Goal: Task Accomplishment & Management: Use online tool/utility

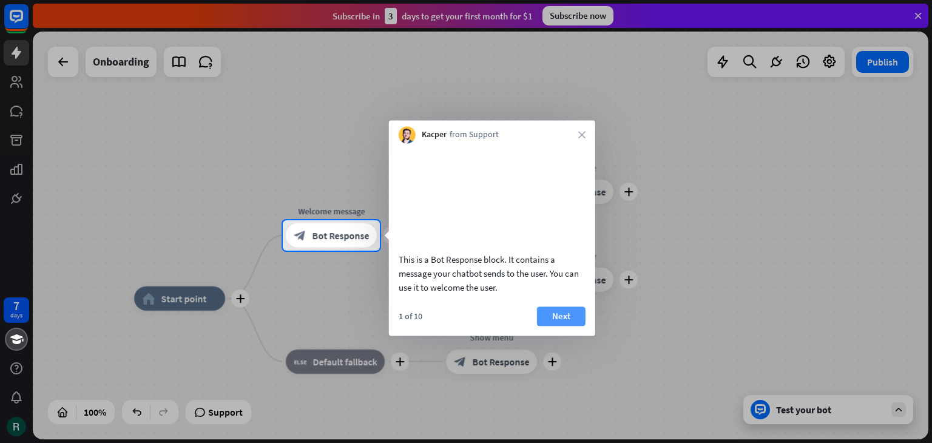
click at [561, 326] on button "Next" at bounding box center [561, 315] width 49 height 19
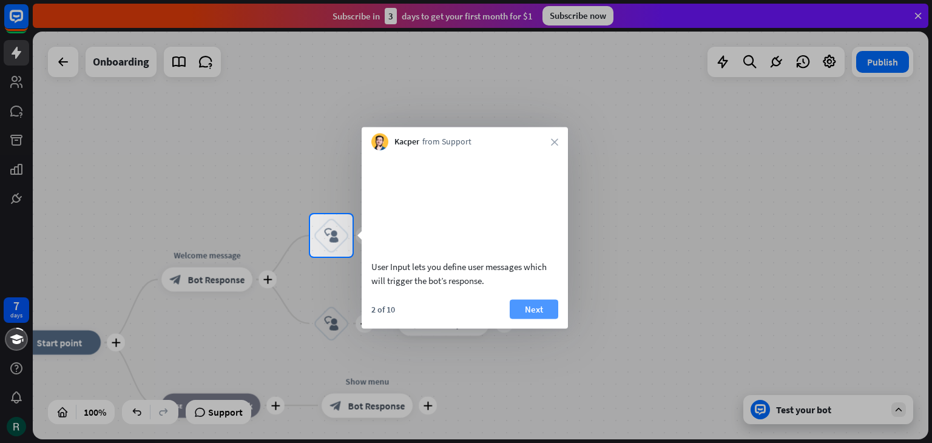
click at [535, 319] on button "Next" at bounding box center [534, 308] width 49 height 19
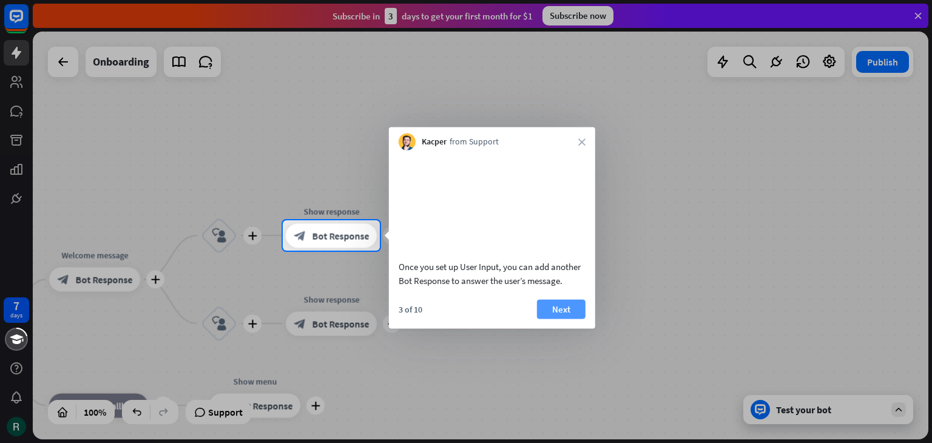
click at [566, 319] on button "Next" at bounding box center [561, 308] width 49 height 19
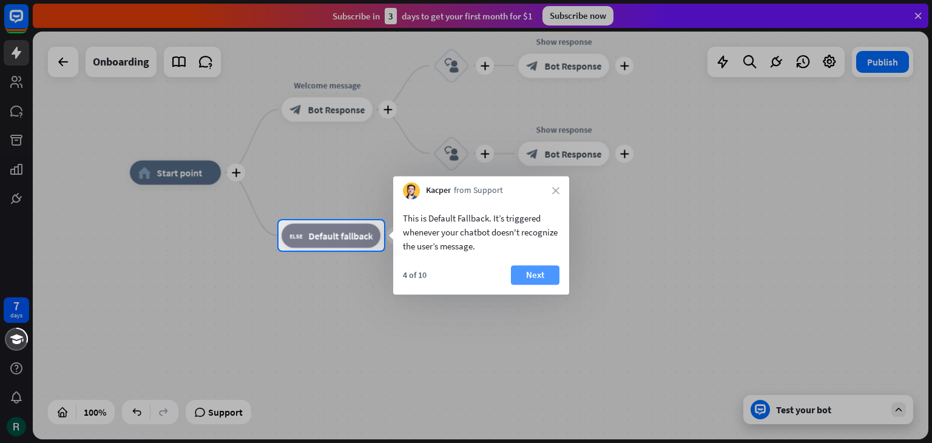
click at [526, 279] on button "Next" at bounding box center [535, 274] width 49 height 19
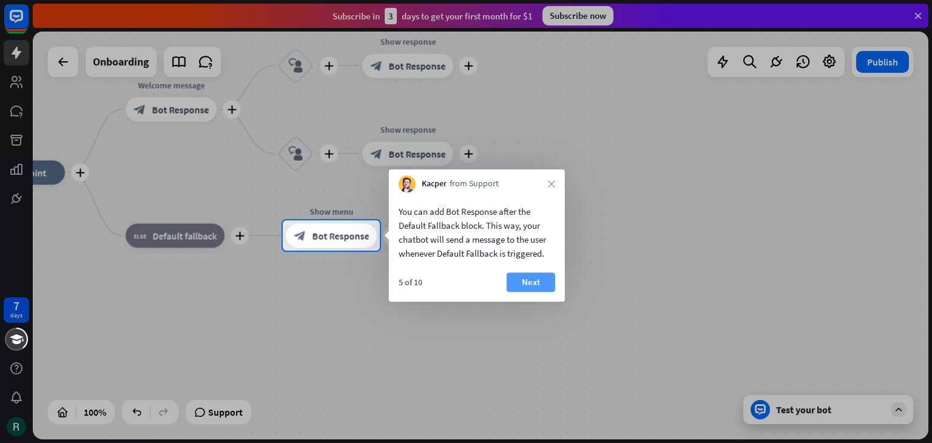
click at [539, 285] on button "Next" at bounding box center [531, 281] width 49 height 19
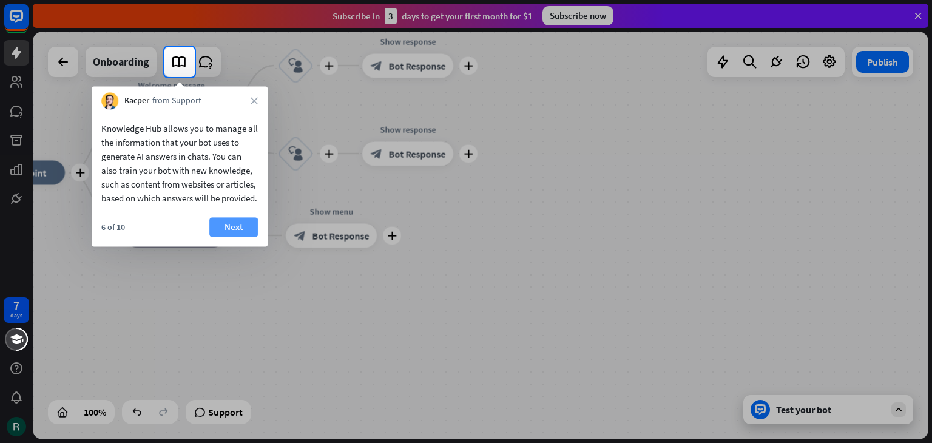
click at [243, 237] on button "Next" at bounding box center [233, 226] width 49 height 19
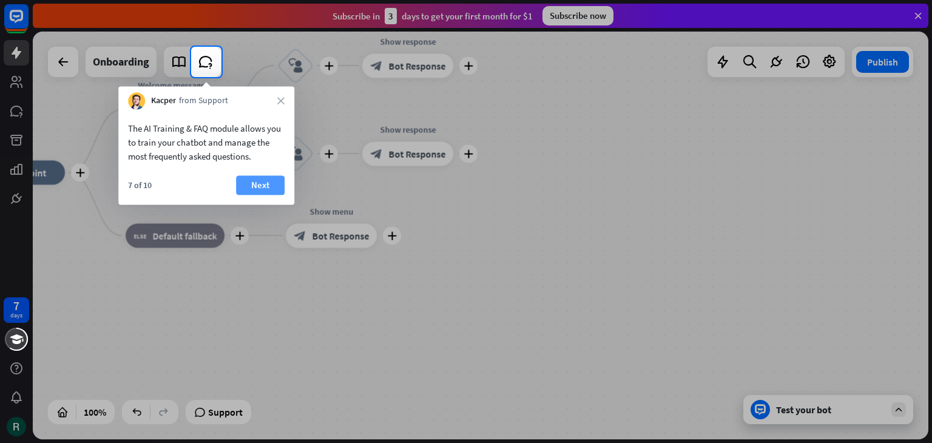
click at [263, 185] on button "Next" at bounding box center [260, 184] width 49 height 19
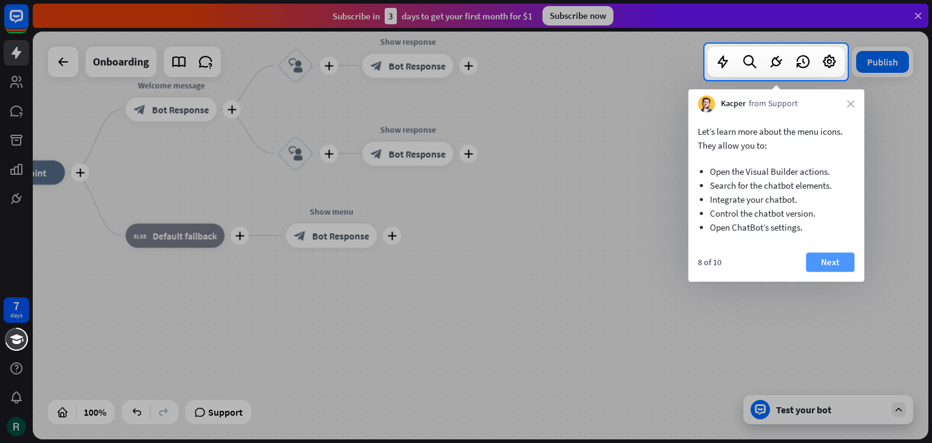
click at [820, 255] on button "Next" at bounding box center [830, 261] width 49 height 19
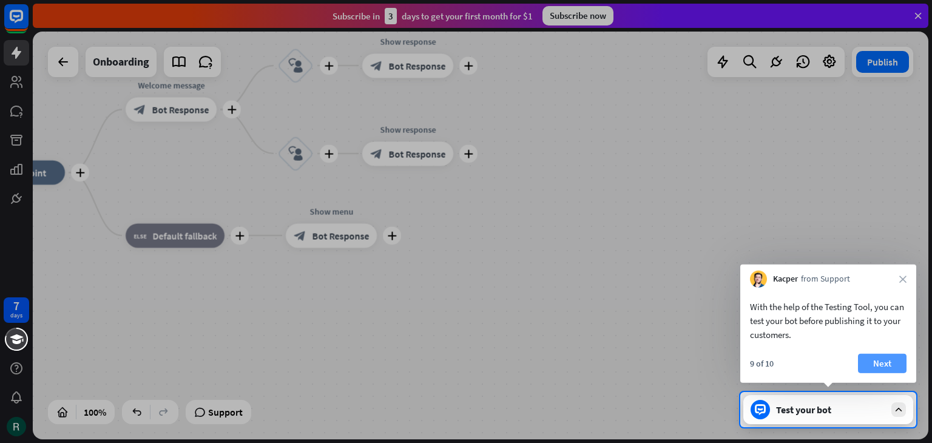
click at [887, 361] on button "Next" at bounding box center [882, 363] width 49 height 19
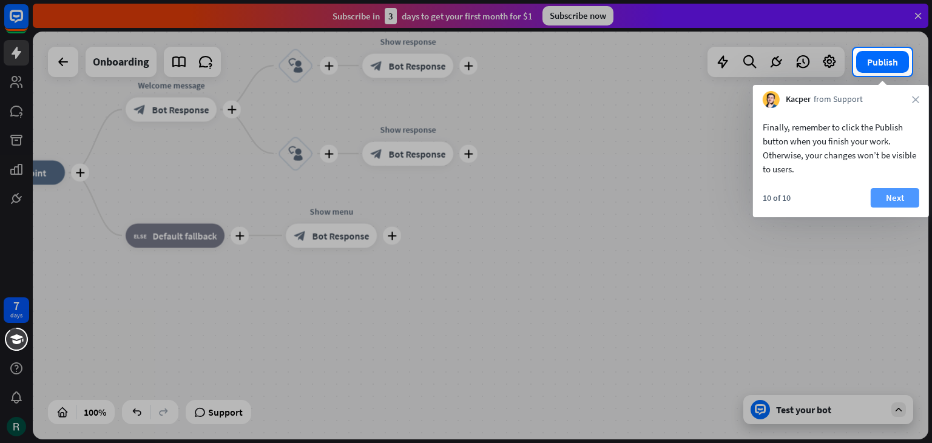
click at [892, 196] on button "Next" at bounding box center [895, 197] width 49 height 19
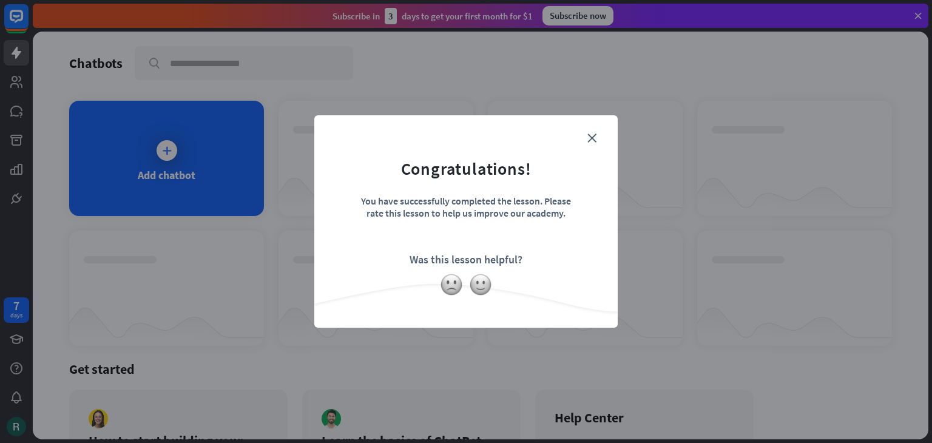
click at [598, 135] on form "Congratulations! You have successfully completed the lesson. Please rate this l…" at bounding box center [466, 202] width 273 height 145
click at [591, 138] on icon "close" at bounding box center [591, 138] width 9 height 9
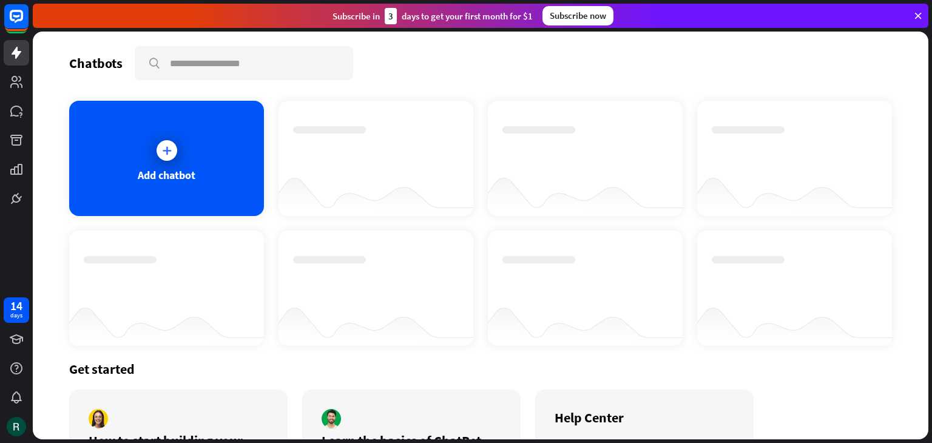
click at [143, 178] on div "Add chatbot" at bounding box center [167, 175] width 58 height 14
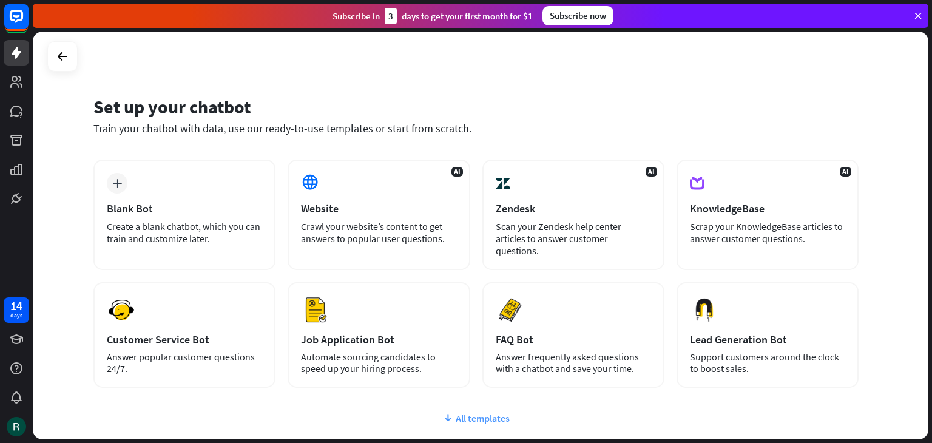
click at [494, 412] on div "All templates" at bounding box center [475, 418] width 765 height 12
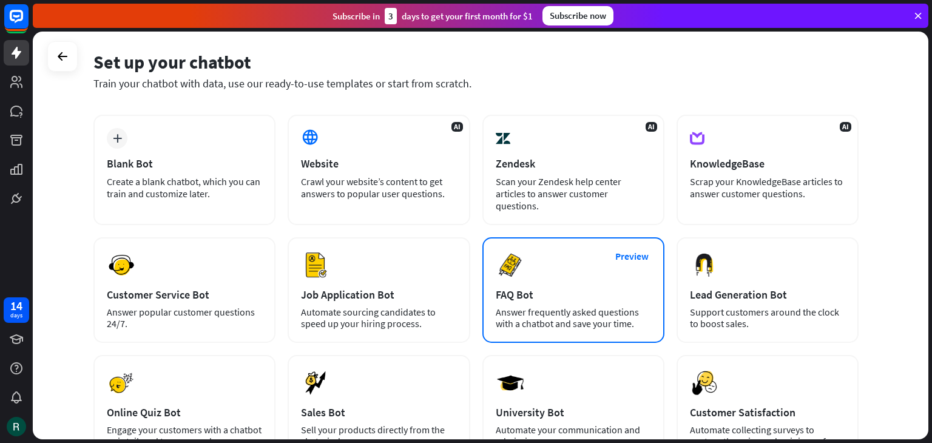
scroll to position [38, 0]
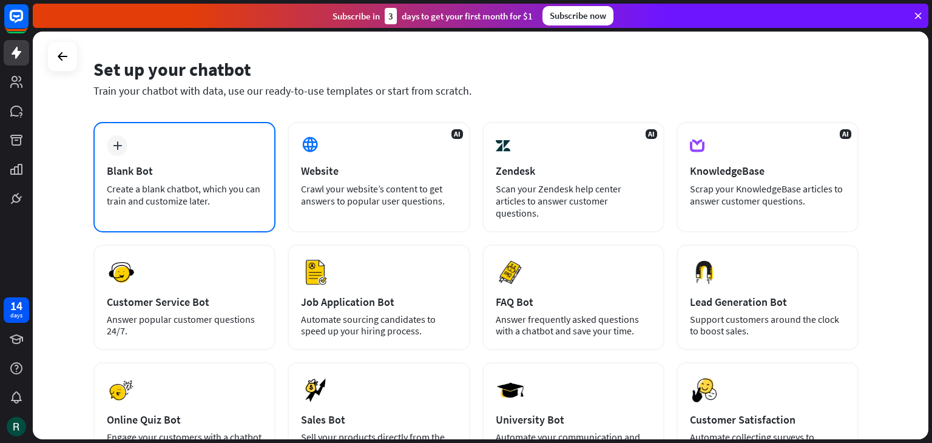
click at [124, 147] on div "plus" at bounding box center [117, 145] width 21 height 21
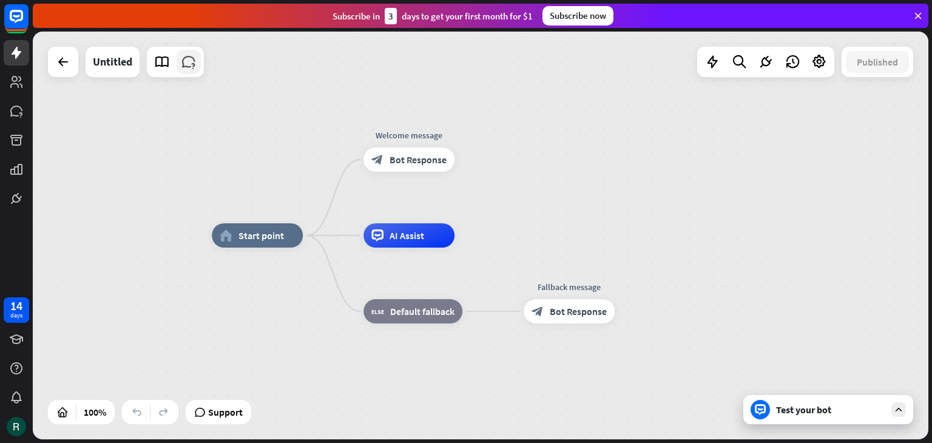
click at [188, 57] on icon at bounding box center [189, 62] width 16 height 16
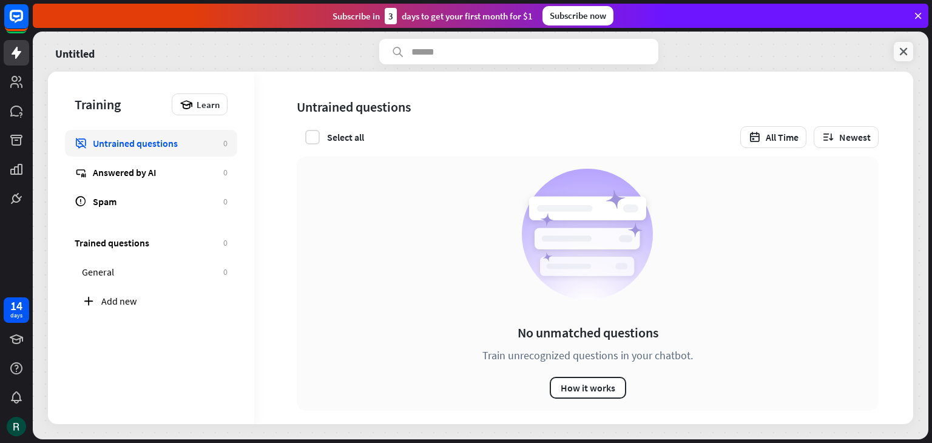
click at [903, 47] on icon at bounding box center [904, 52] width 12 height 12
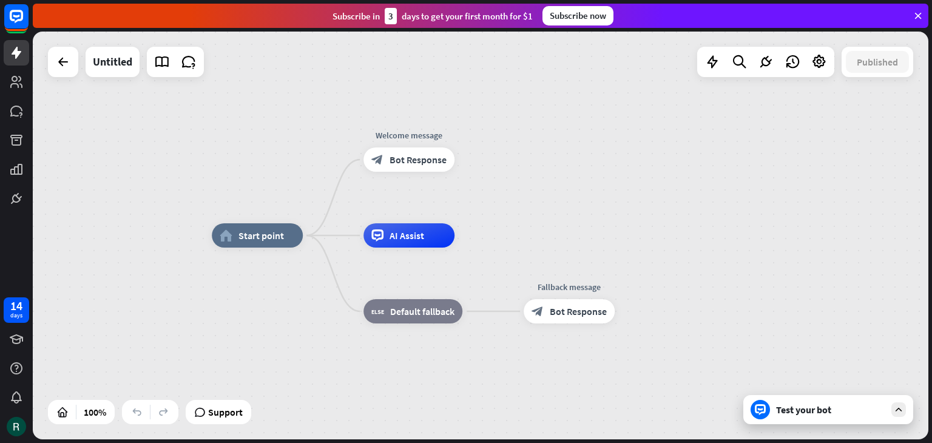
click at [802, 418] on div "Test your bot" at bounding box center [828, 409] width 170 height 29
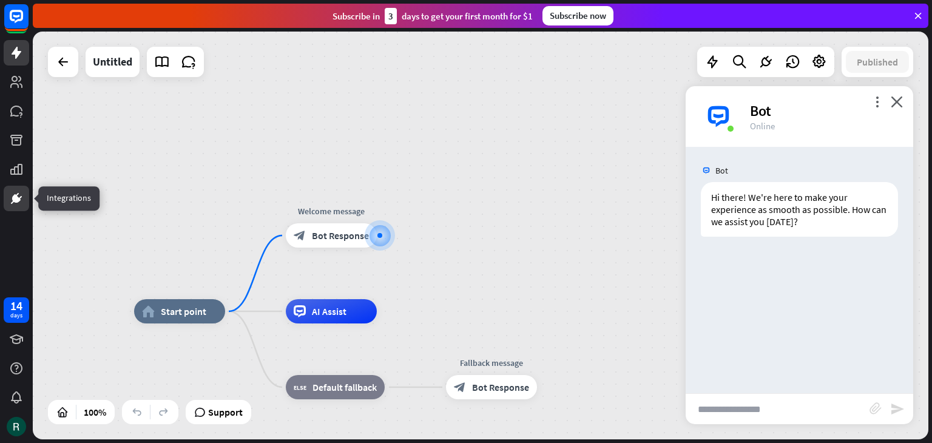
click at [22, 203] on icon at bounding box center [16, 198] width 15 height 15
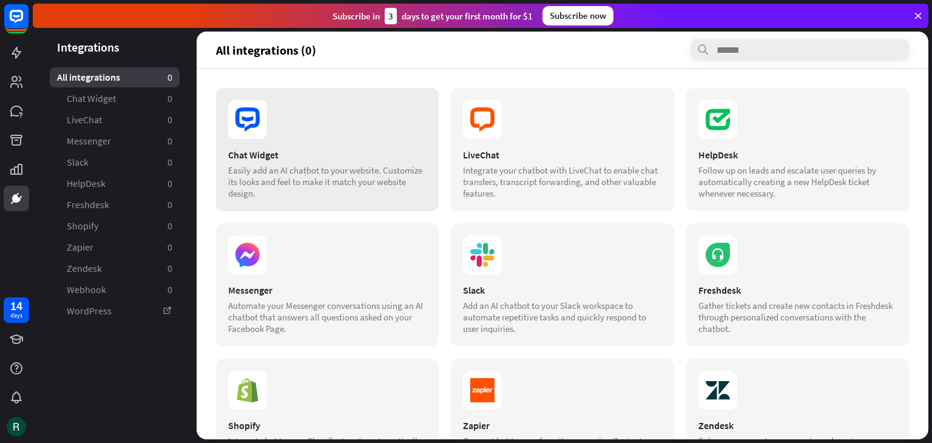
click at [269, 134] on section at bounding box center [327, 119] width 198 height 39
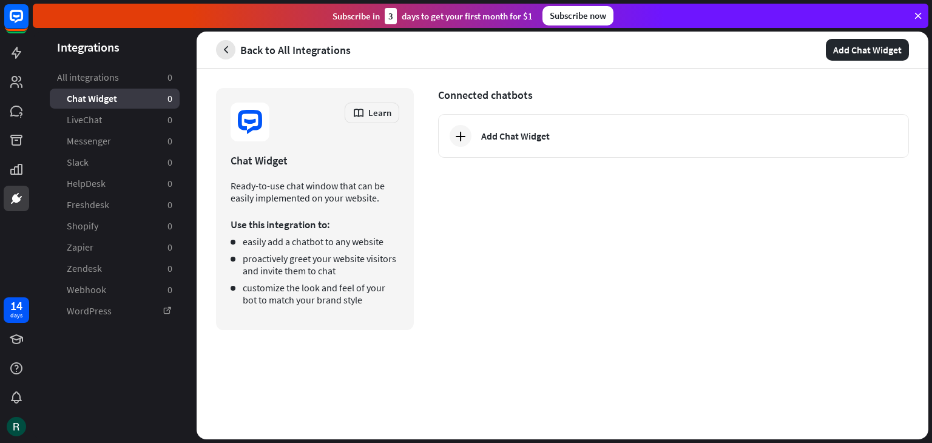
click at [231, 57] on button "button" at bounding box center [225, 49] width 19 height 19
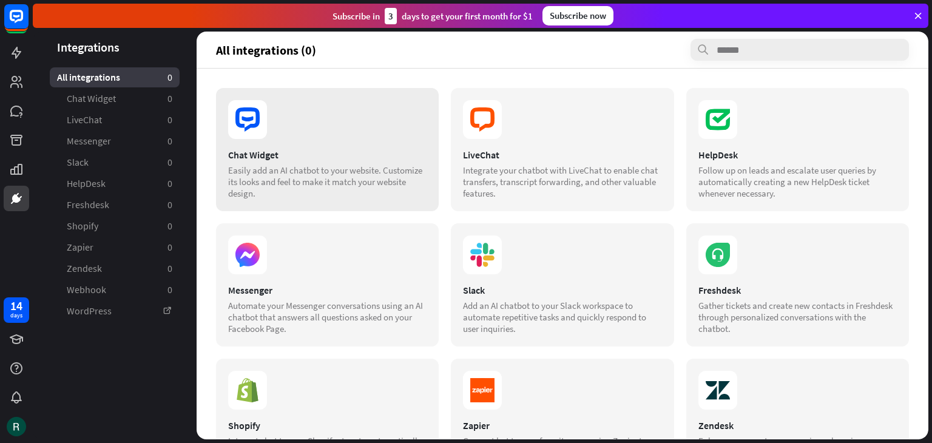
click at [326, 128] on section at bounding box center [327, 119] width 198 height 39
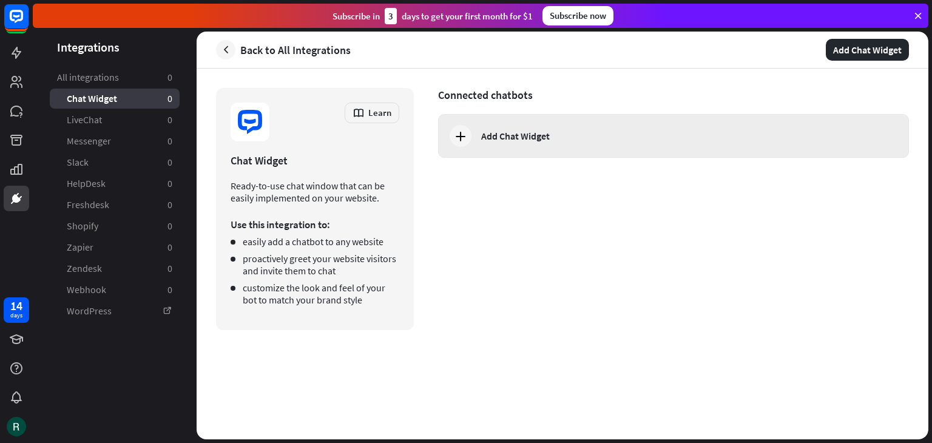
click at [452, 137] on div at bounding box center [461, 136] width 22 height 22
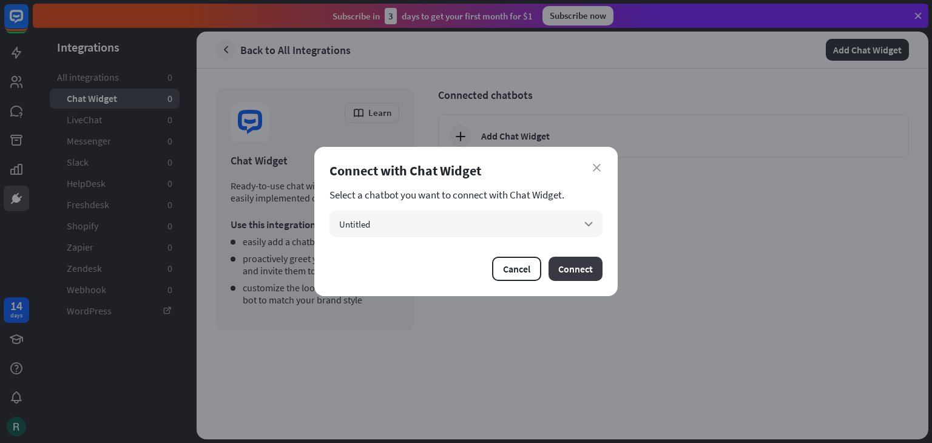
click at [583, 265] on button "Connect" at bounding box center [576, 269] width 54 height 24
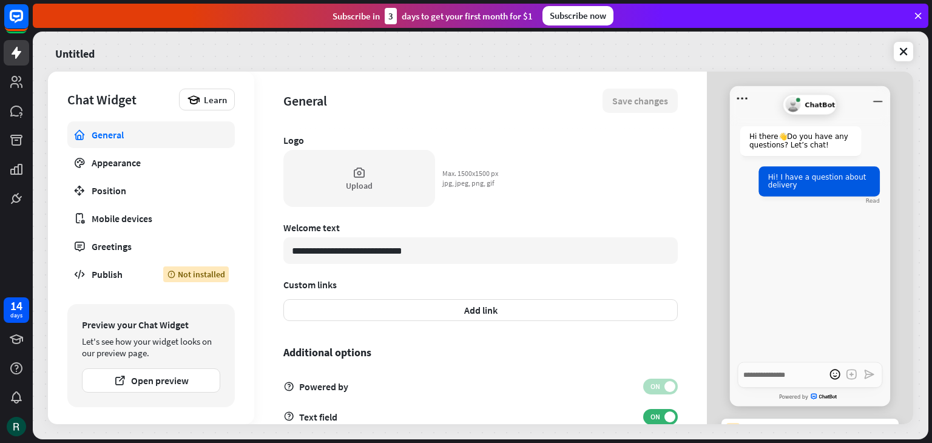
scroll to position [356, 0]
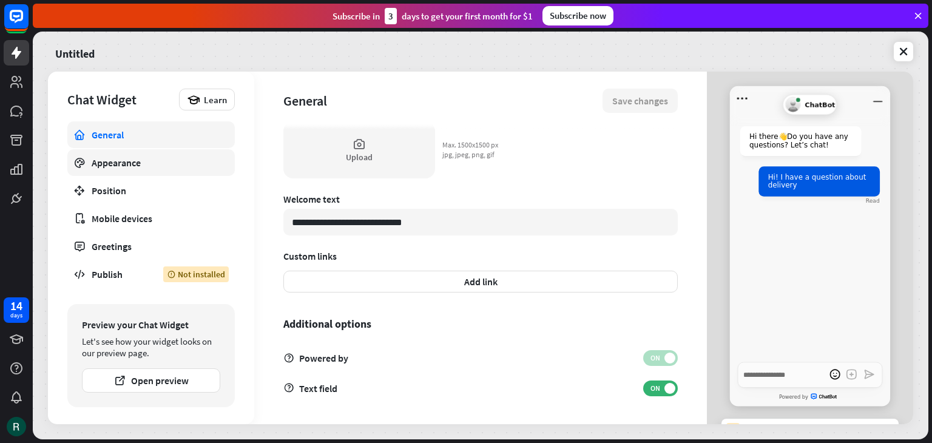
click at [182, 154] on link "Appearance" at bounding box center [150, 162] width 167 height 27
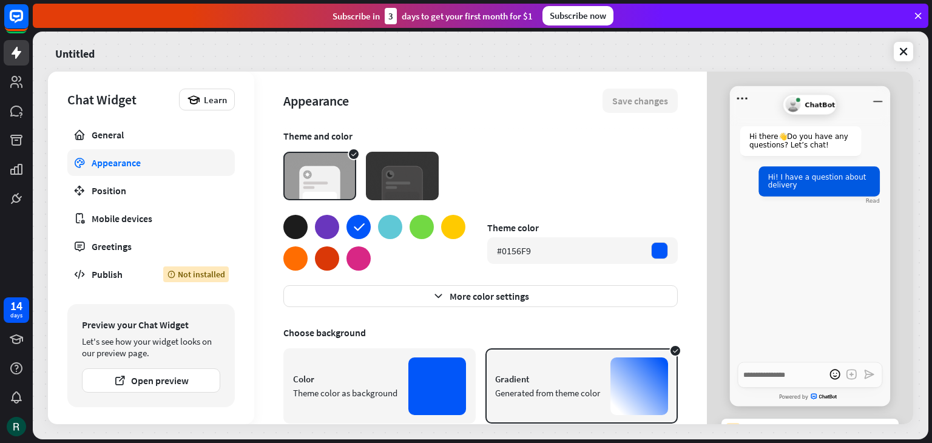
click at [411, 190] on img at bounding box center [402, 176] width 73 height 49
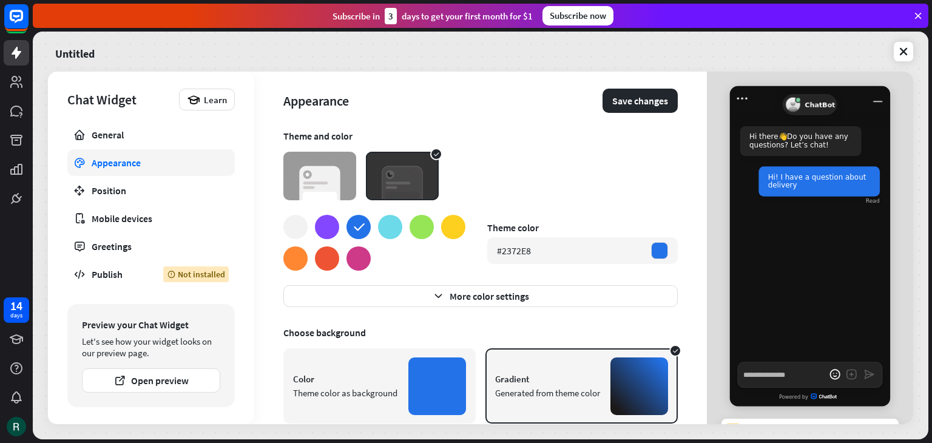
click at [351, 183] on img at bounding box center [319, 176] width 73 height 49
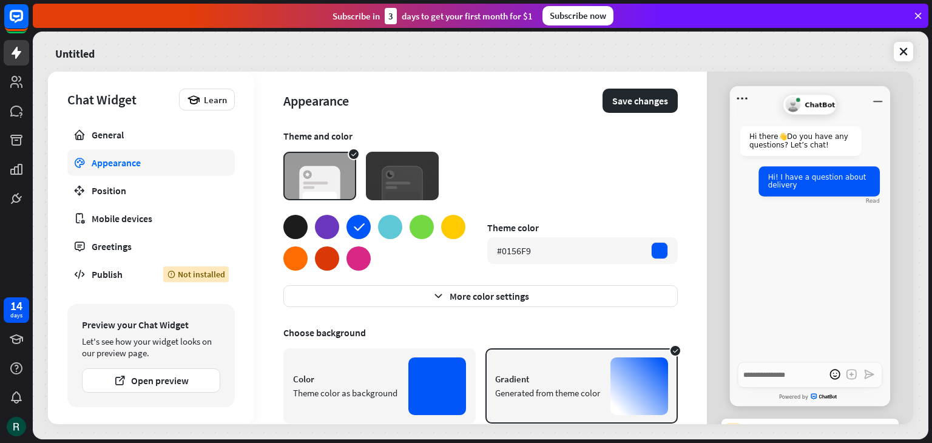
click at [296, 228] on div at bounding box center [295, 227] width 24 height 24
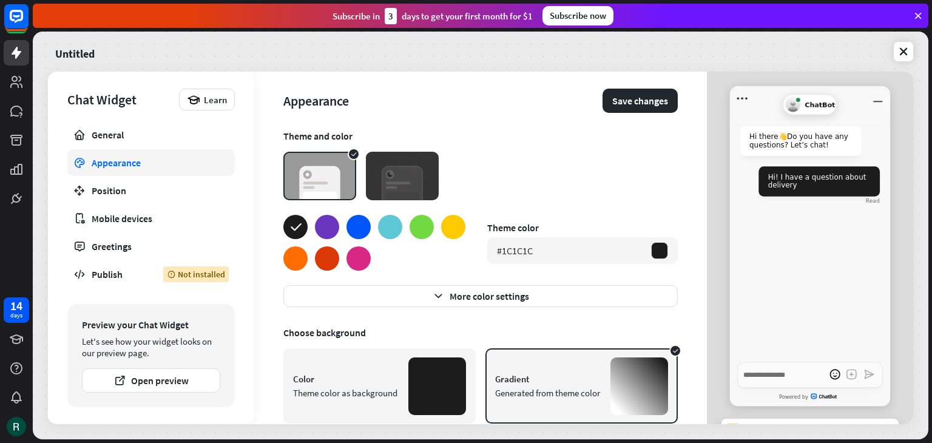
click at [326, 263] on div at bounding box center [327, 258] width 24 height 24
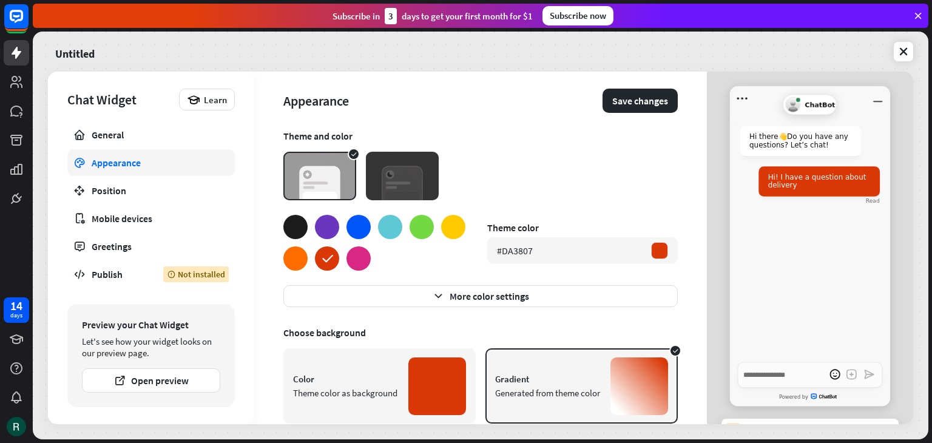
click at [455, 249] on div at bounding box center [374, 243] width 182 height 56
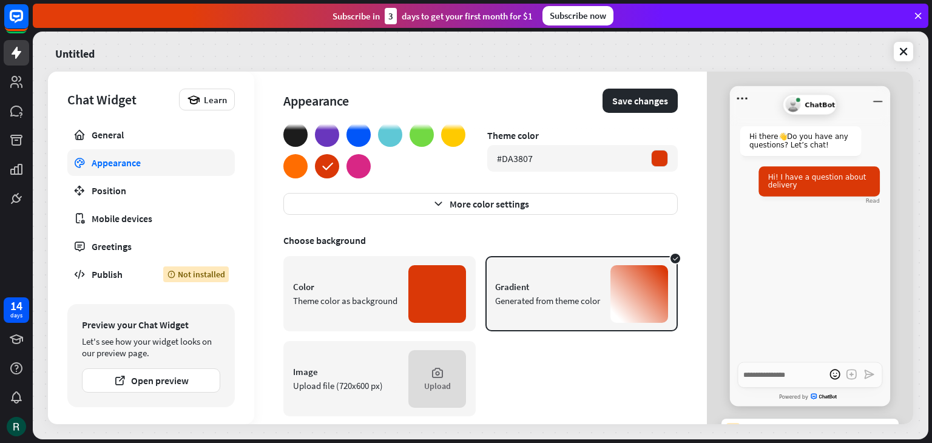
scroll to position [109, 0]
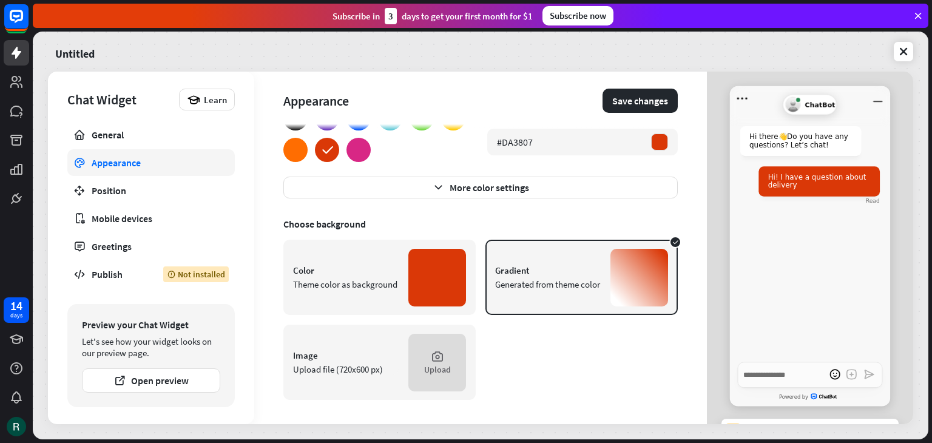
click at [367, 146] on div at bounding box center [359, 150] width 24 height 24
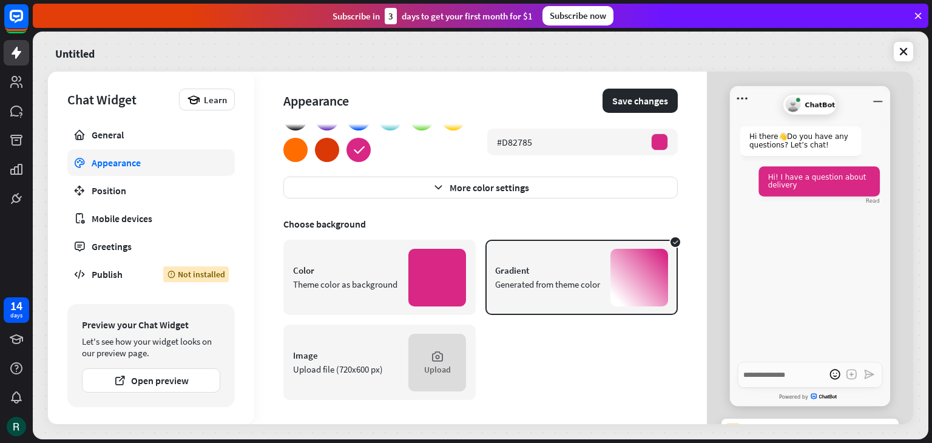
click at [325, 144] on div at bounding box center [327, 150] width 24 height 24
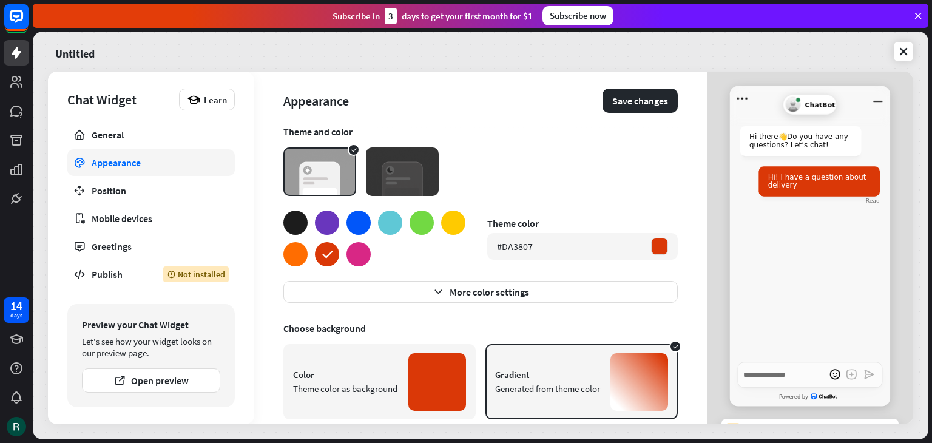
scroll to position [2, 0]
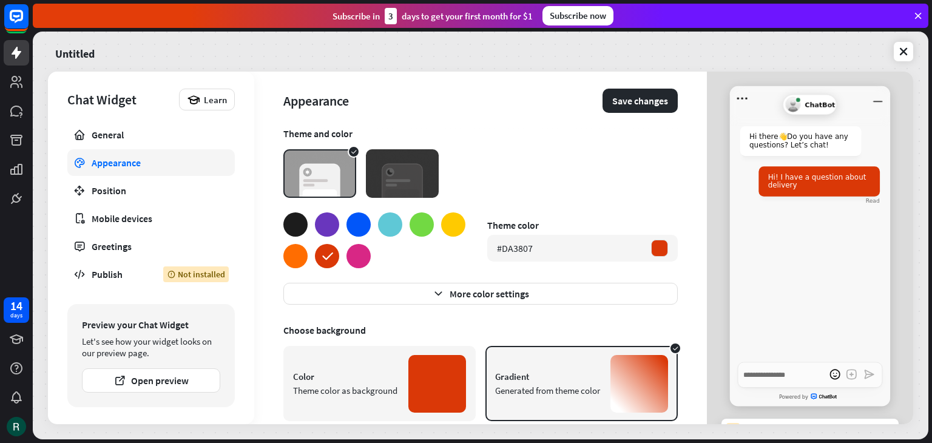
click at [330, 222] on div at bounding box center [327, 224] width 24 height 24
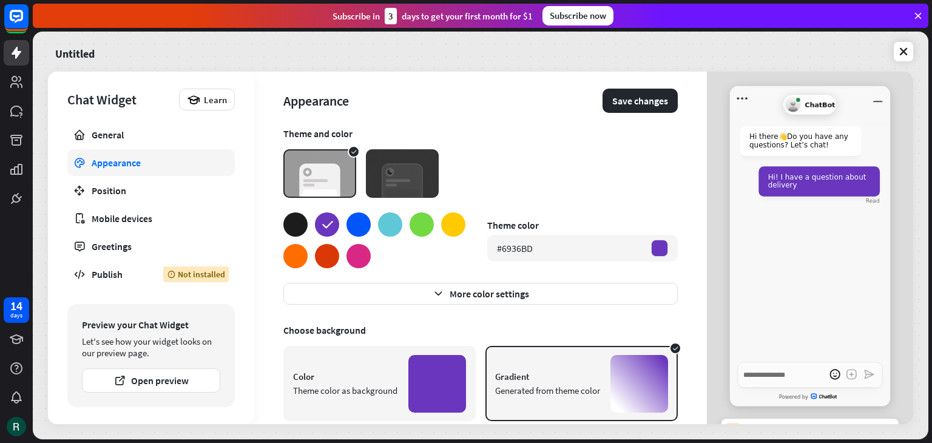
click at [326, 251] on div at bounding box center [327, 256] width 24 height 24
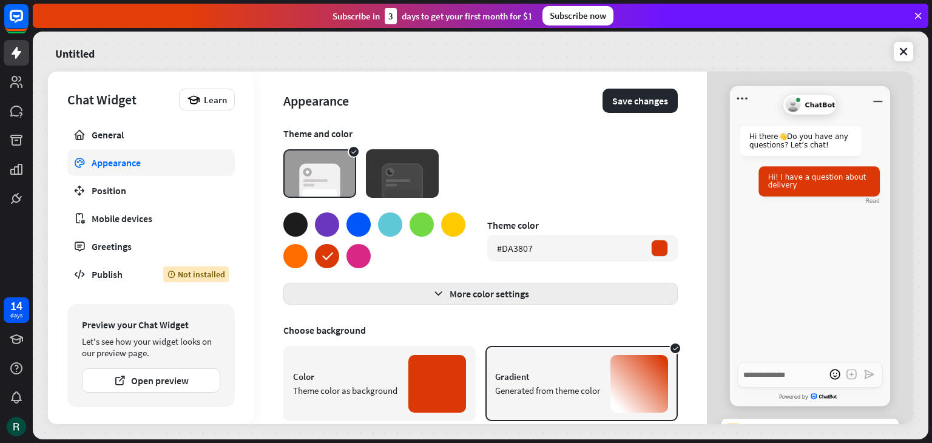
click at [408, 289] on button "More color settings" at bounding box center [480, 294] width 394 height 22
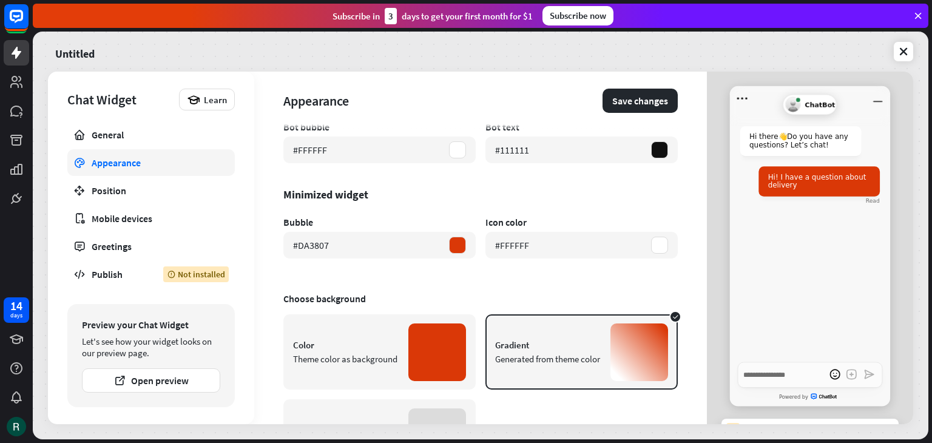
scroll to position [281, 0]
click at [449, 255] on div "#DA3807" at bounding box center [379, 245] width 192 height 27
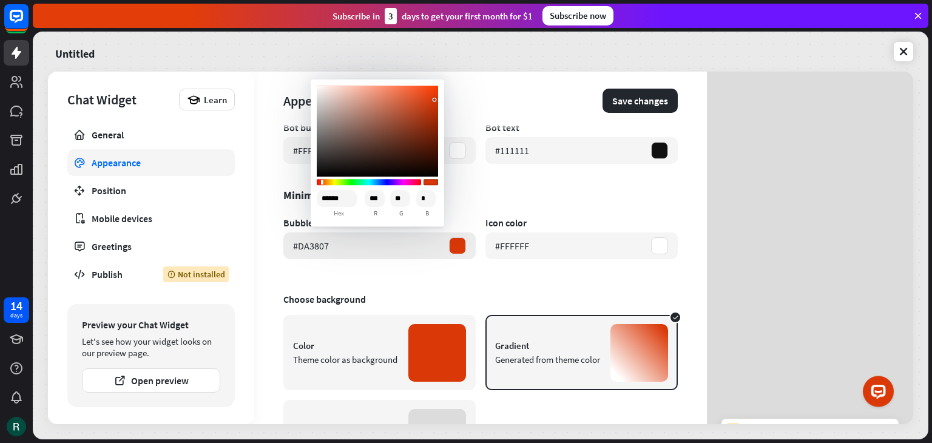
type textarea "*"
type input "******"
type input "***"
type input "**"
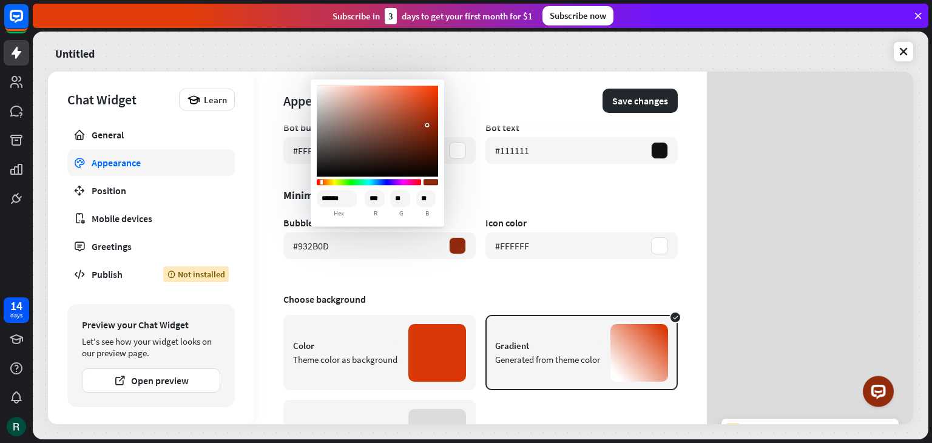
drag, startPoint x: 426, startPoint y: 117, endPoint x: 427, endPoint y: 124, distance: 6.8
click at [427, 124] on div "Sketch color picker" at bounding box center [377, 131] width 121 height 91
type input "******"
type input "**"
type input "******"
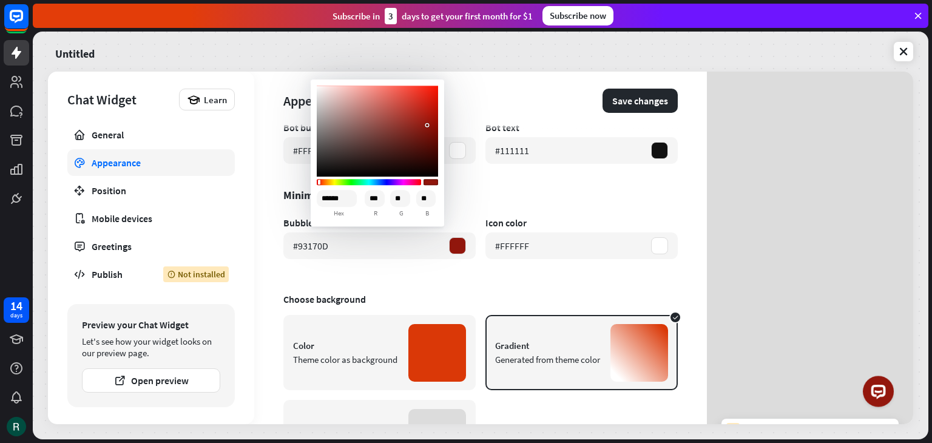
type input "**"
click at [318, 182] on div "Sketch color picker" at bounding box center [369, 182] width 102 height 6
type input "******"
type input "***"
type input "*"
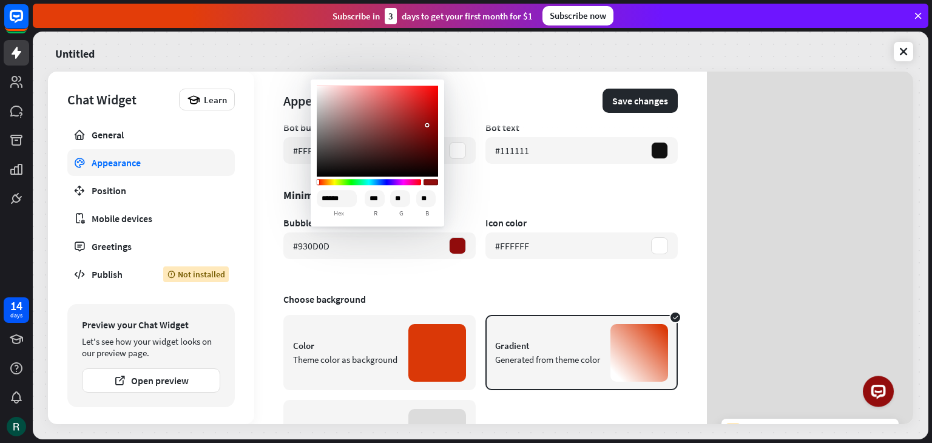
type input "*"
type input "******"
type input "*"
type input "******"
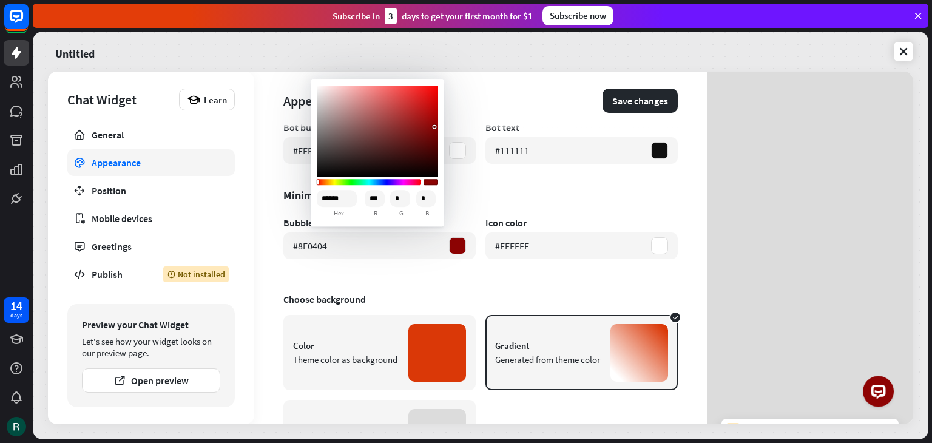
type input "*"
drag, startPoint x: 427, startPoint y: 126, endPoint x: 436, endPoint y: 126, distance: 9.1
click at [436, 126] on div "Sketch color picker" at bounding box center [436, 127] width 2 height 2
click at [461, 285] on div "Appearance Save changes Theme and color Theme color #DA3807 Less color settings…" at bounding box center [480, 248] width 453 height 353
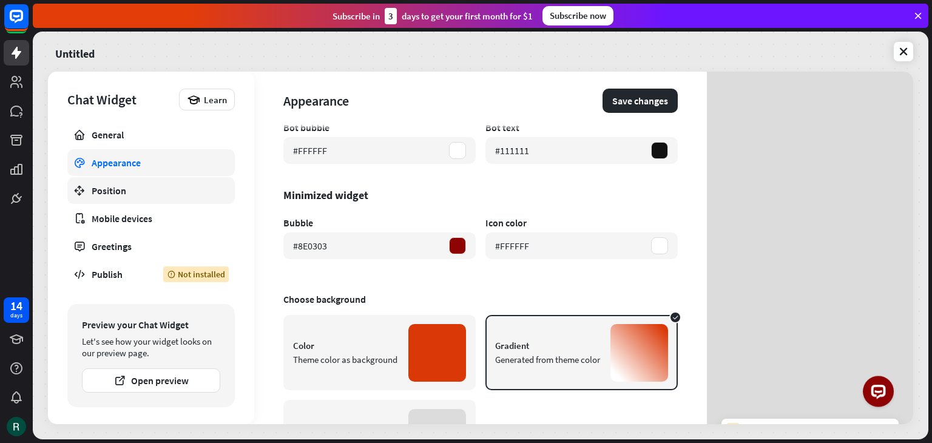
click at [151, 183] on link "Position" at bounding box center [150, 190] width 167 height 27
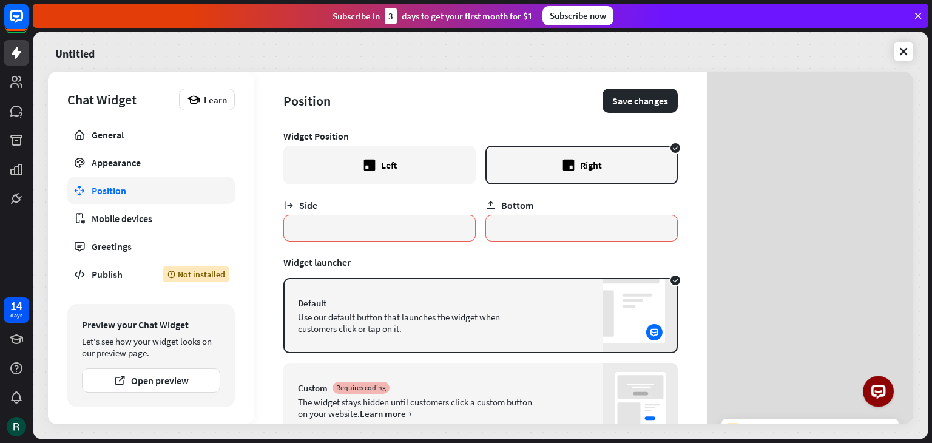
scroll to position [48, 0]
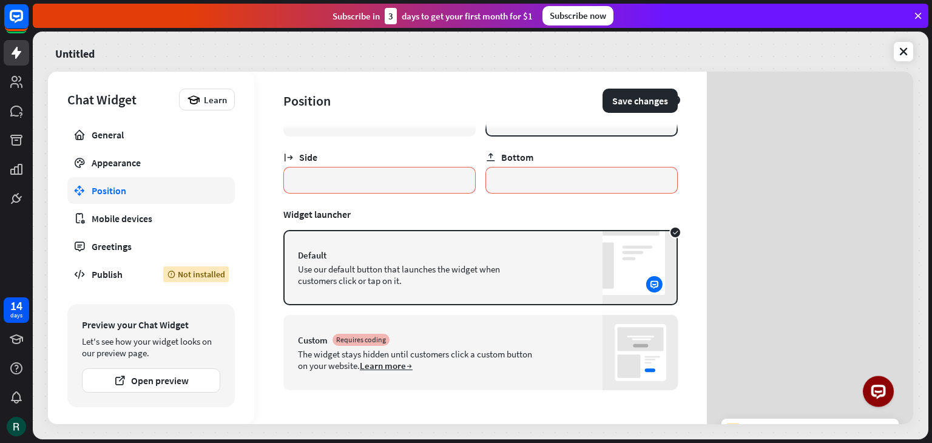
click at [510, 346] on div "Custom Requires coding The widget stays hidden until customers click a custom b…" at bounding box center [480, 352] width 394 height 75
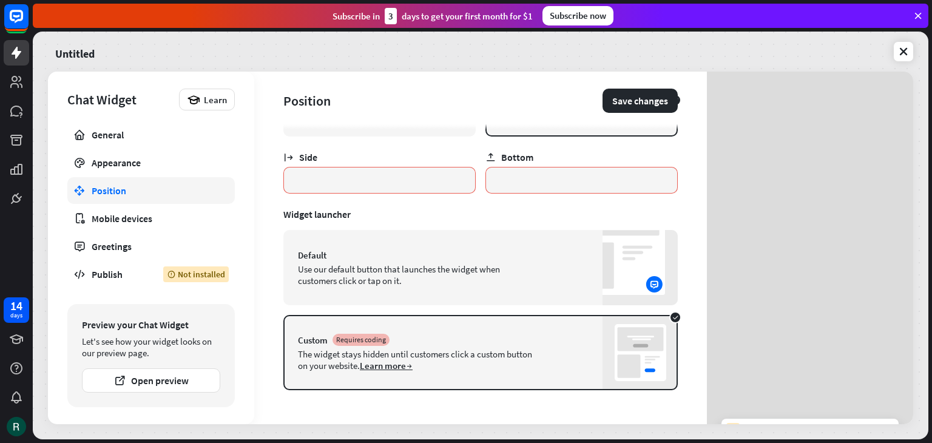
click at [460, 365] on div "The widget stays hidden until customers click a custom button on your website. …" at bounding box center [416, 359] width 237 height 23
click at [343, 353] on div "The widget stays hidden until customers click a custom button on your website. …" at bounding box center [416, 359] width 237 height 23
click at [501, 318] on div "Custom Requires coding The widget stays hidden until customers click a custom b…" at bounding box center [480, 352] width 394 height 75
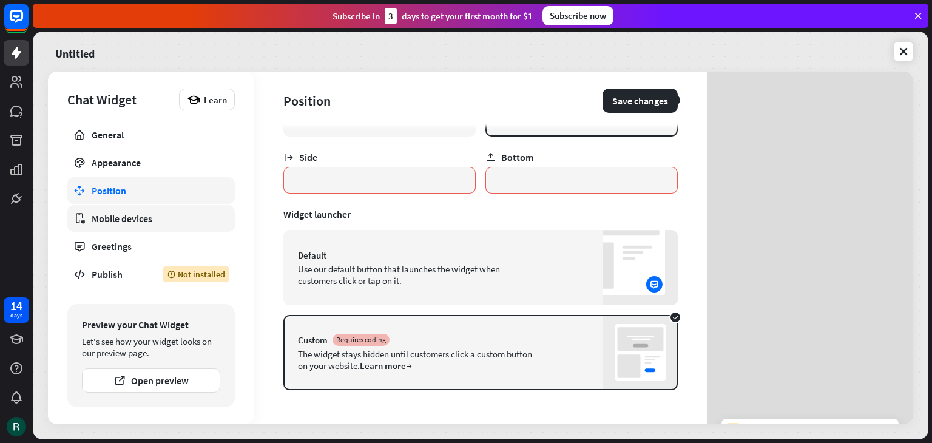
click at [151, 219] on div "Mobile devices" at bounding box center [151, 218] width 119 height 12
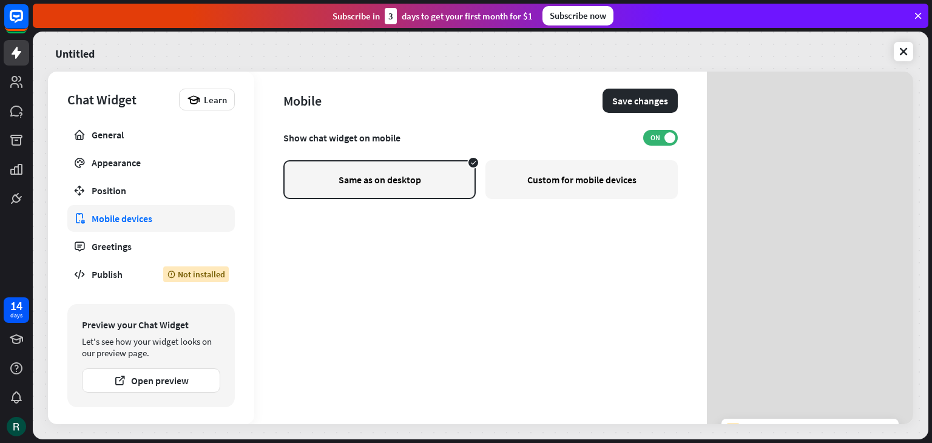
click at [581, 182] on div "Custom for mobile devices" at bounding box center [581, 179] width 192 height 39
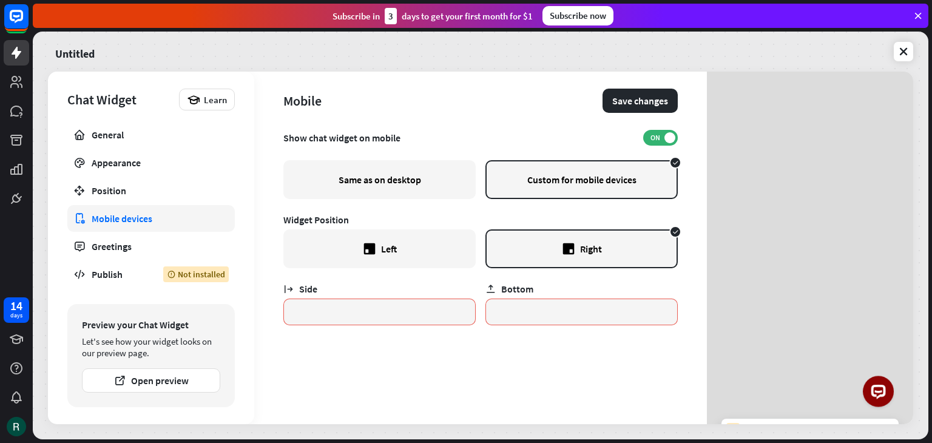
click at [398, 177] on div "Same as on desktop" at bounding box center [379, 179] width 192 height 39
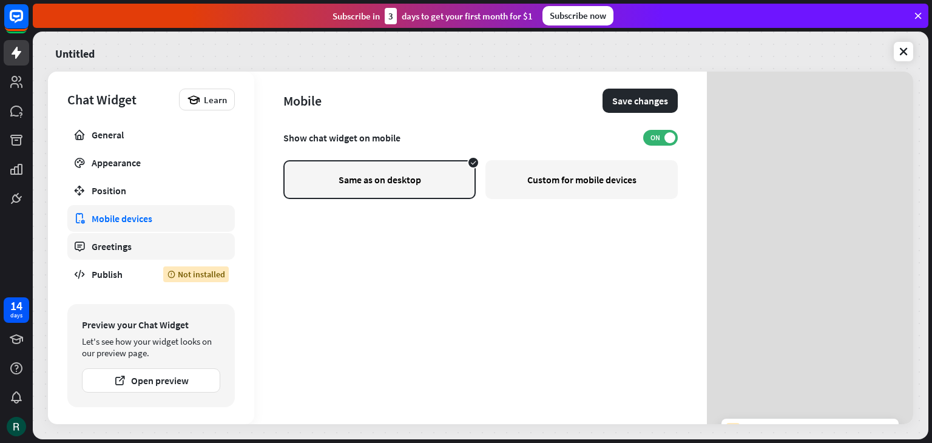
click at [137, 243] on div "Greetings" at bounding box center [151, 246] width 119 height 12
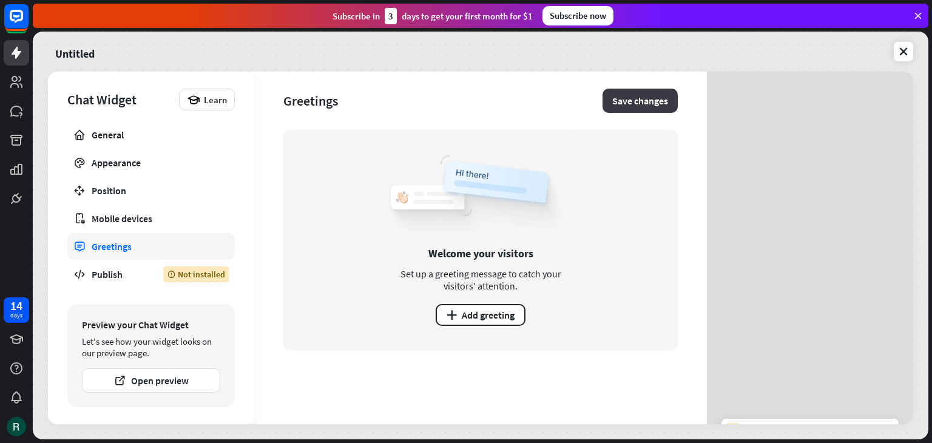
click at [626, 93] on button "Save changes" at bounding box center [640, 101] width 75 height 24
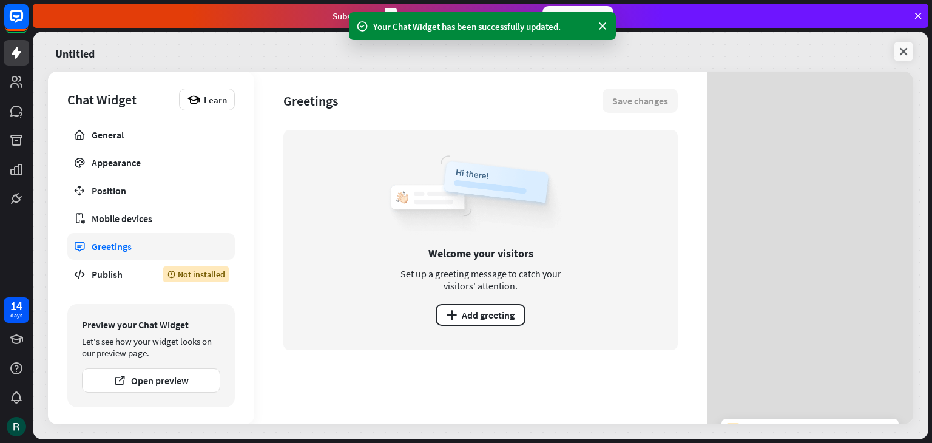
click at [905, 47] on icon at bounding box center [904, 52] width 12 height 12
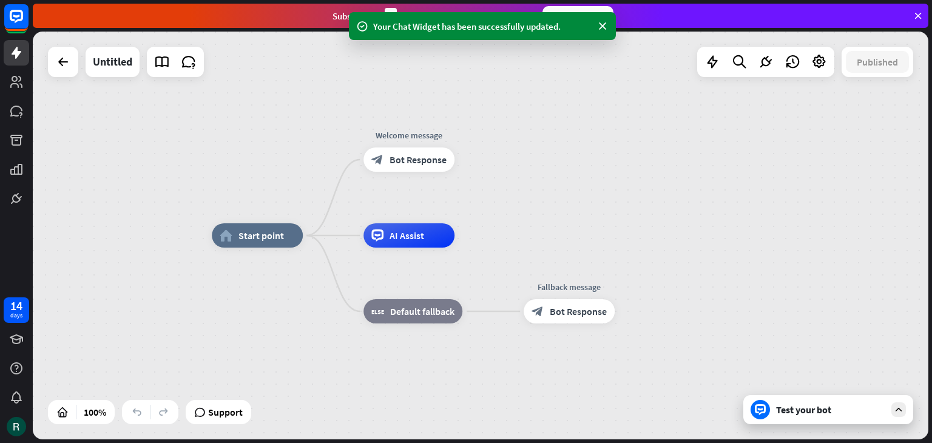
click at [774, 401] on div "Test your bot" at bounding box center [828, 409] width 170 height 29
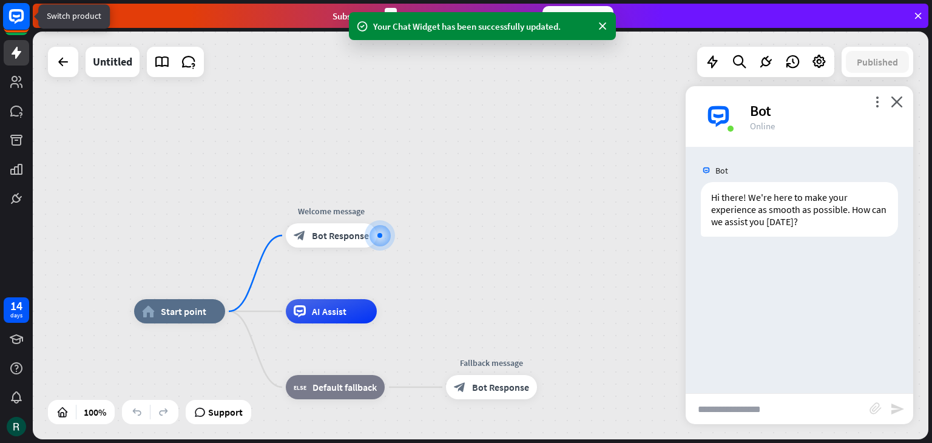
click at [21, 24] on rect at bounding box center [16, 16] width 27 height 27
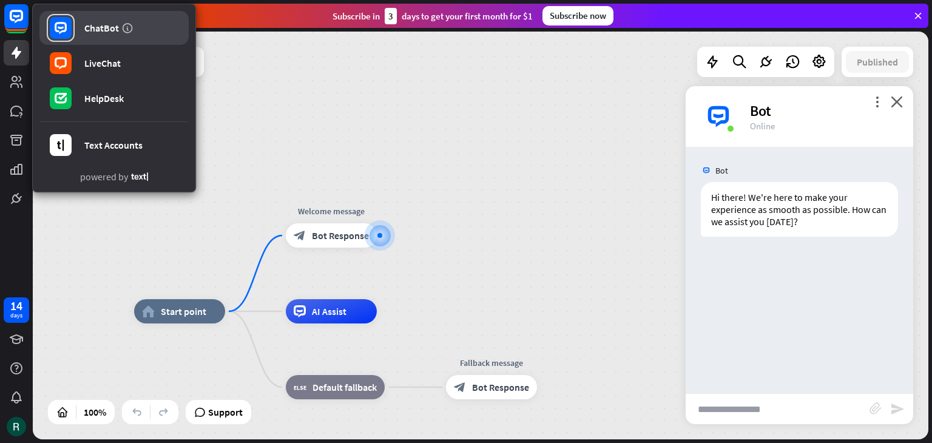
click at [97, 27] on div "ChatBot" at bounding box center [101, 28] width 35 height 12
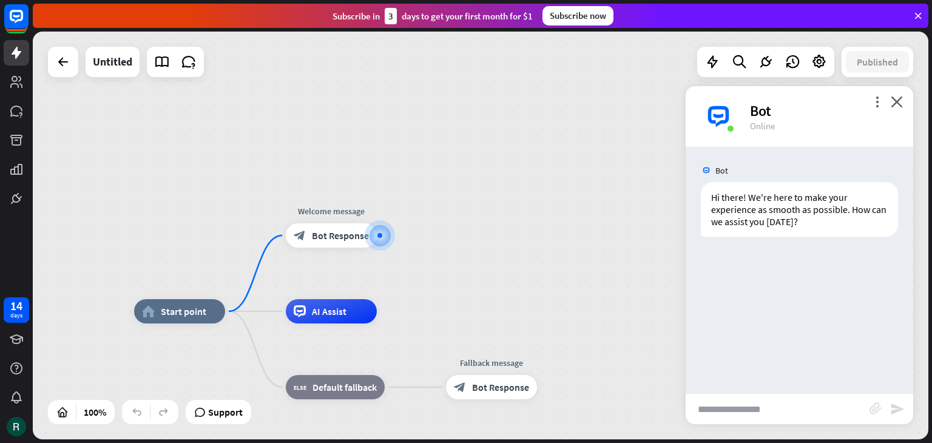
click at [918, 17] on icon at bounding box center [918, 15] width 11 height 11
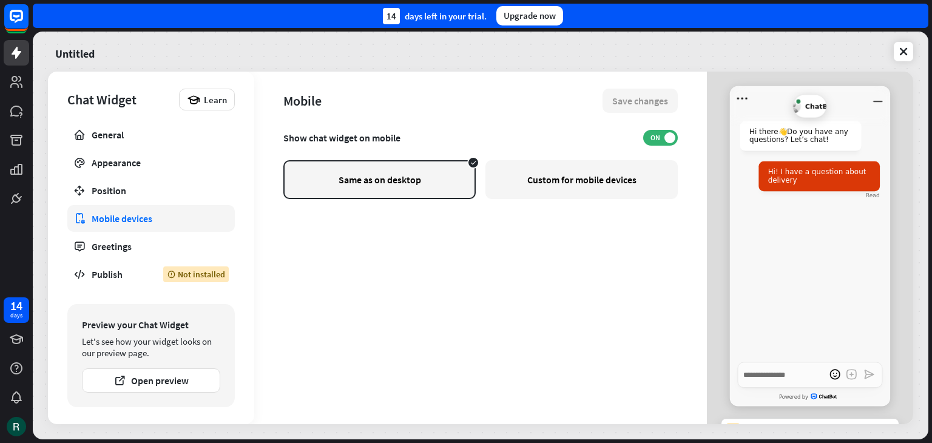
type textarea "*"
